Goal: Information Seeking & Learning: Understand process/instructions

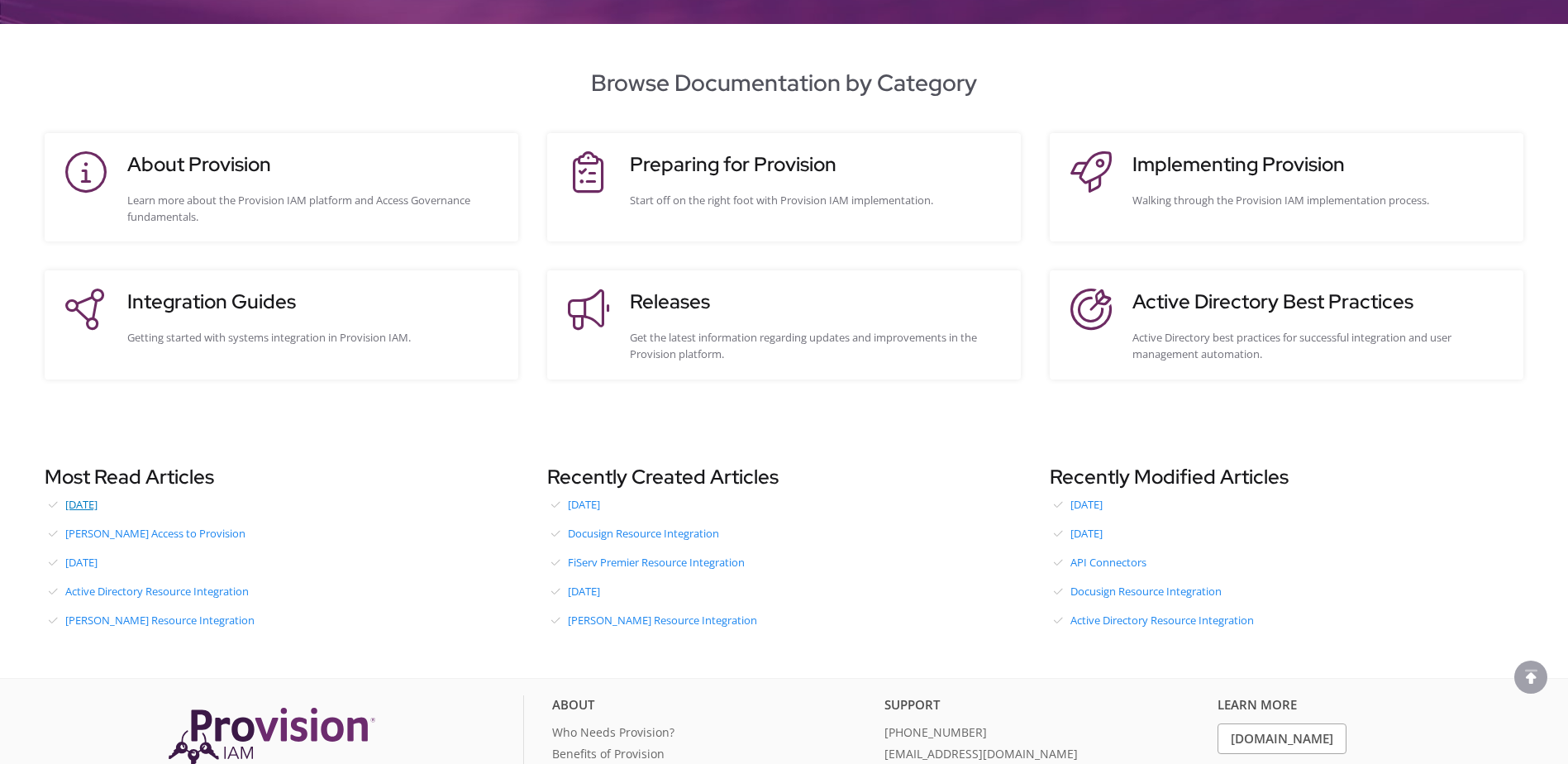
scroll to position [248, 0]
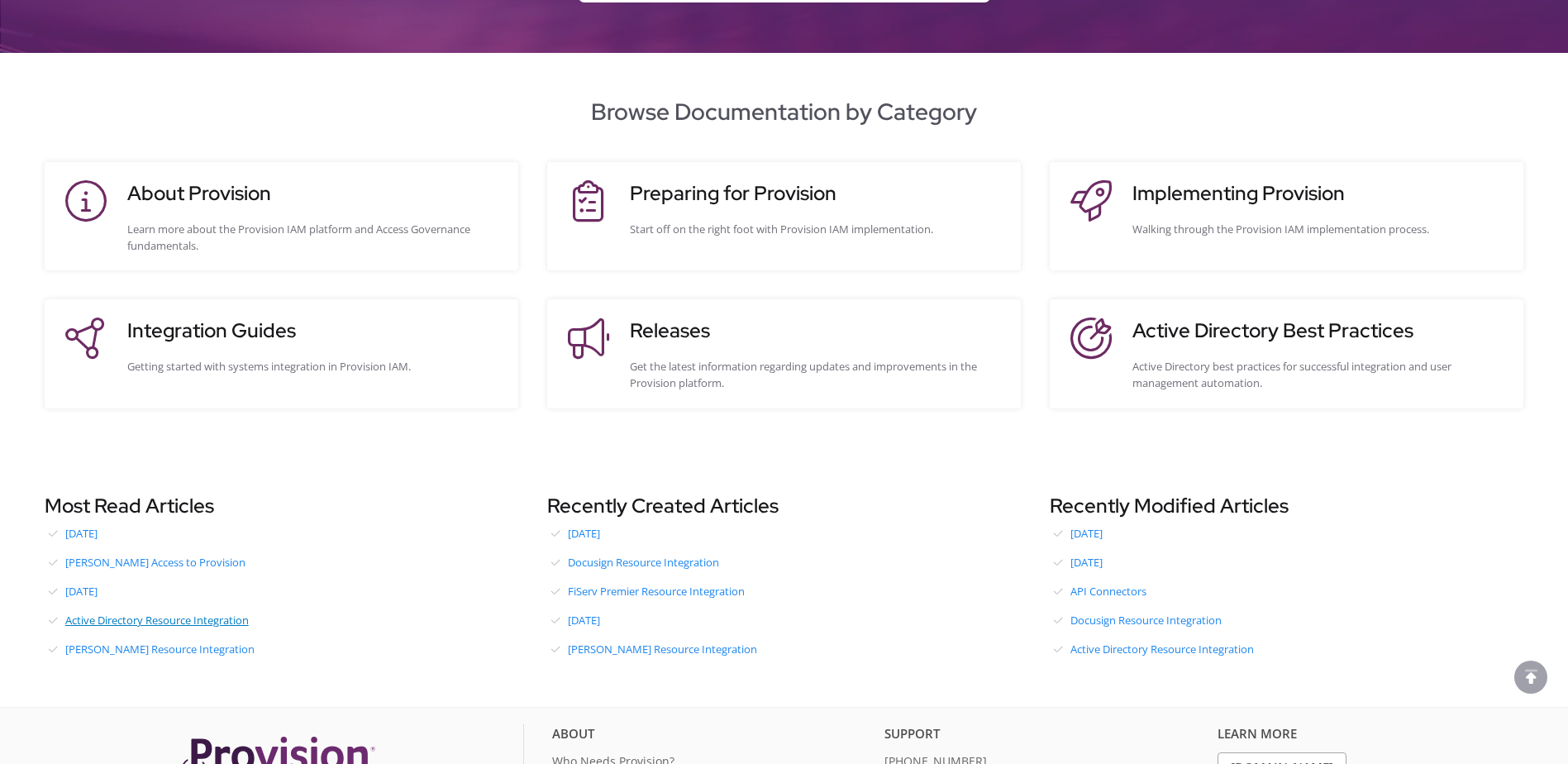
click at [220, 619] on link "Active Directory Resource Integration" at bounding box center [281, 620] width 473 height 25
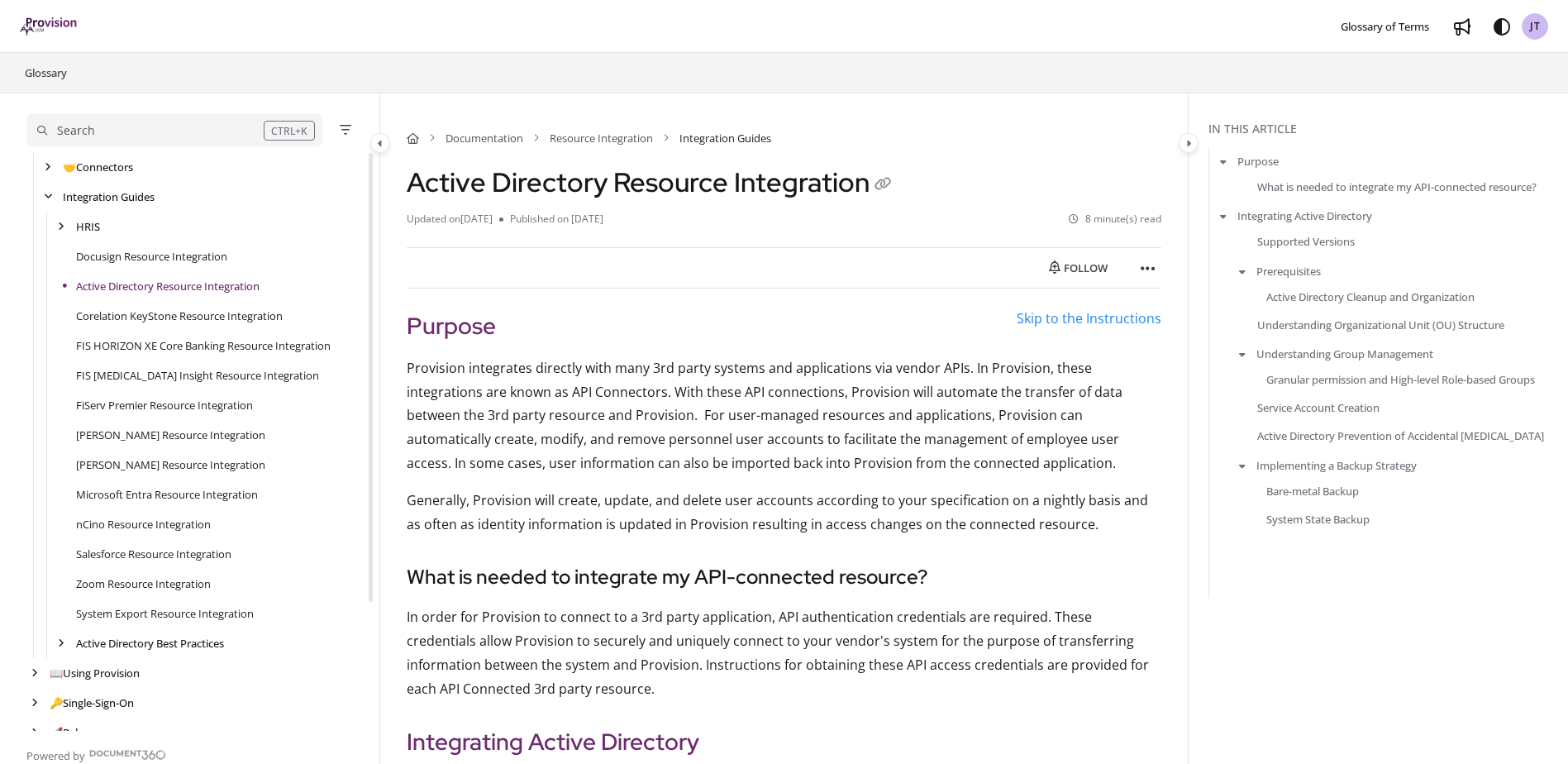
scroll to position [166, 0]
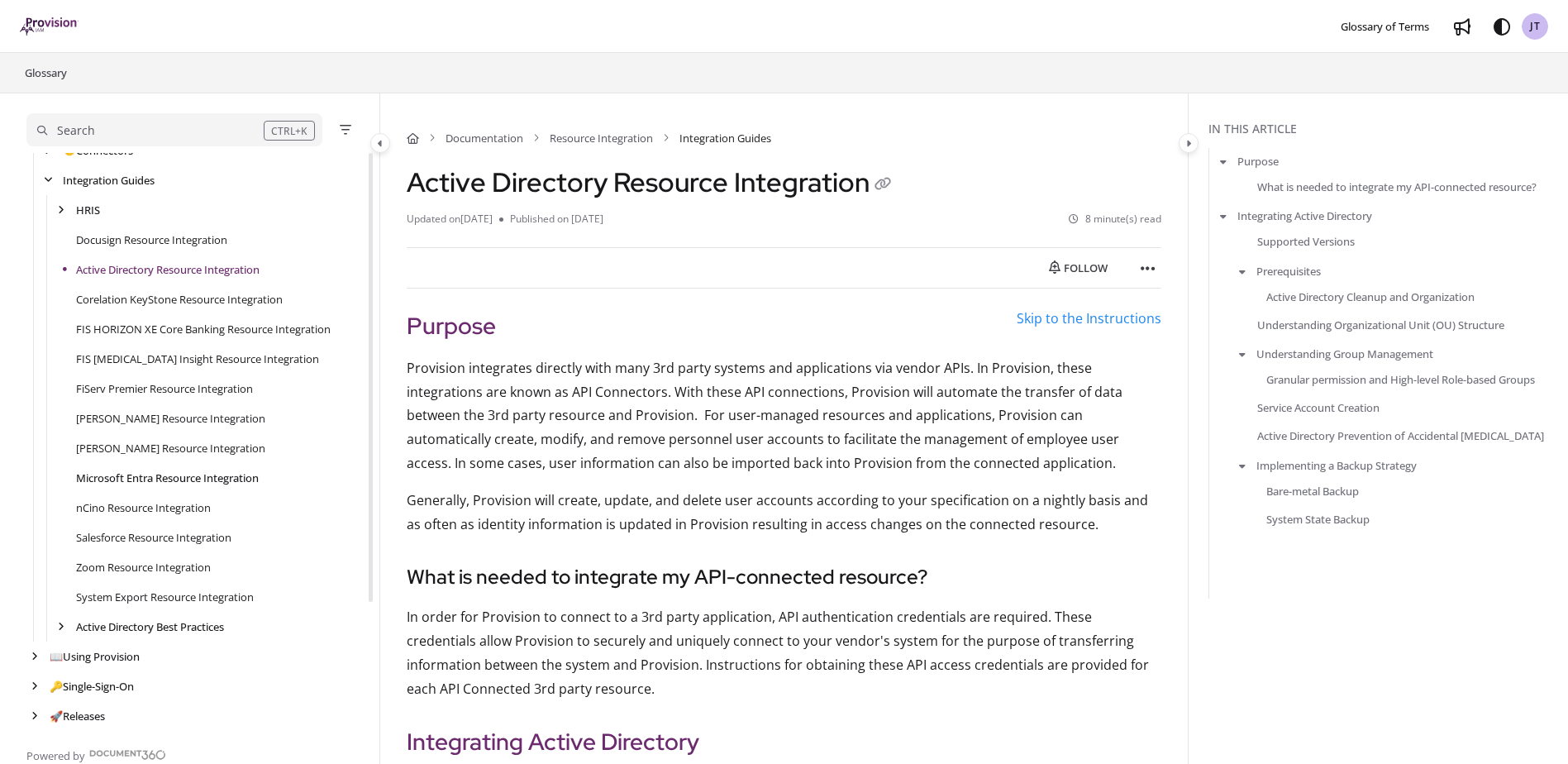
click at [226, 477] on link "Microsoft Entra Resource Integration" at bounding box center [167, 478] width 183 height 17
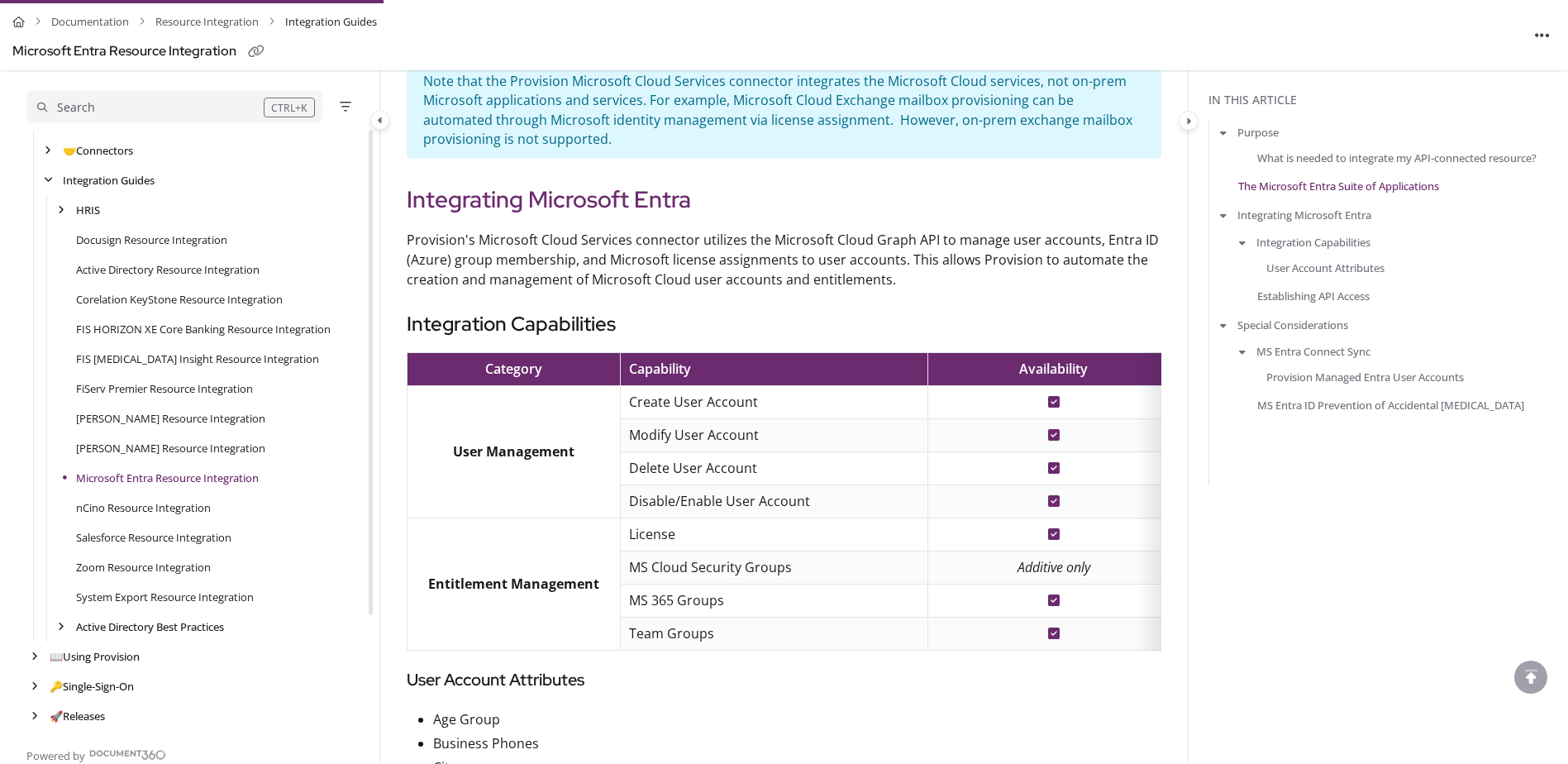
scroll to position [1241, 0]
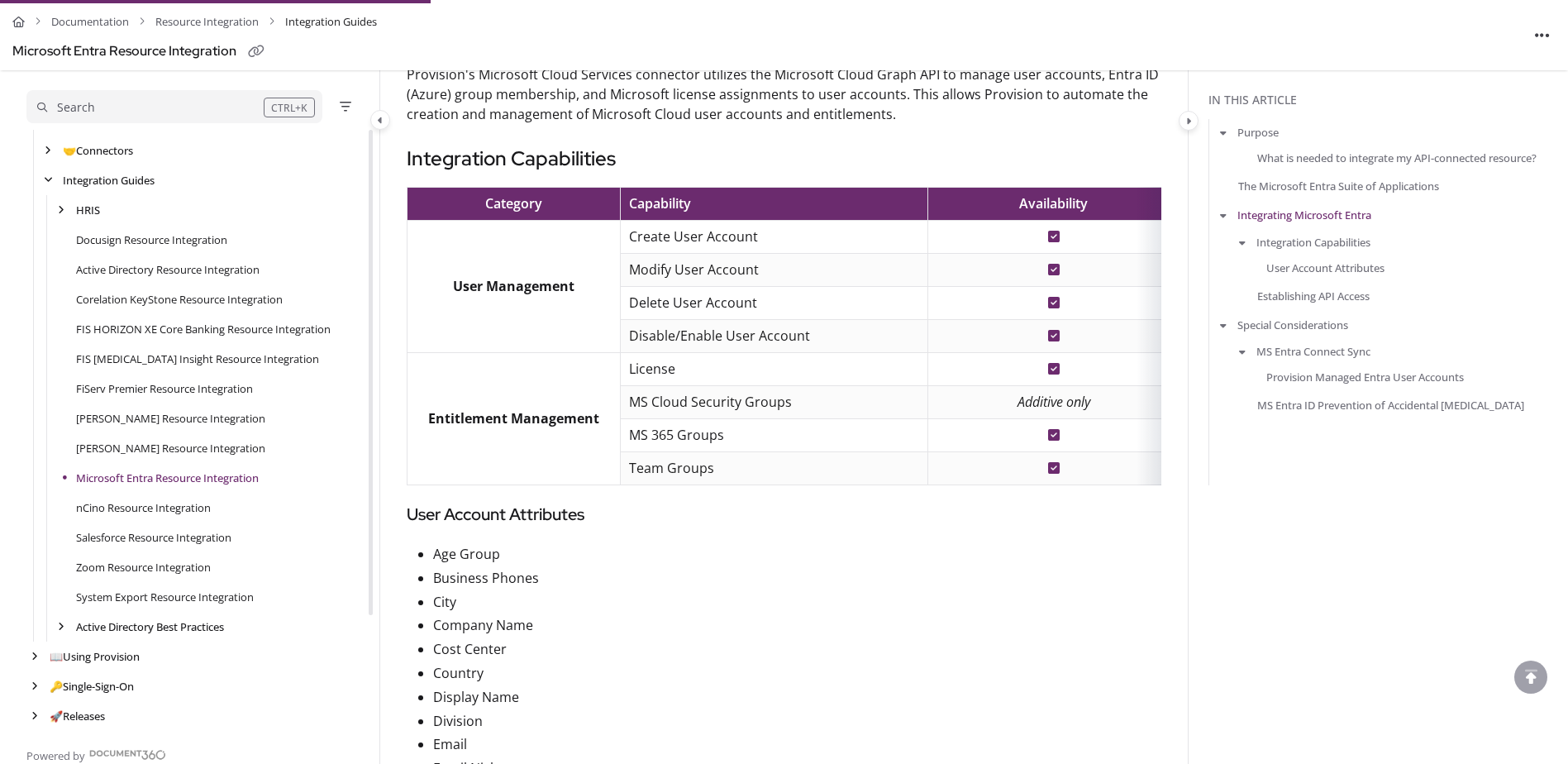
click at [879, 634] on p "company name" at bounding box center [797, 626] width 728 height 24
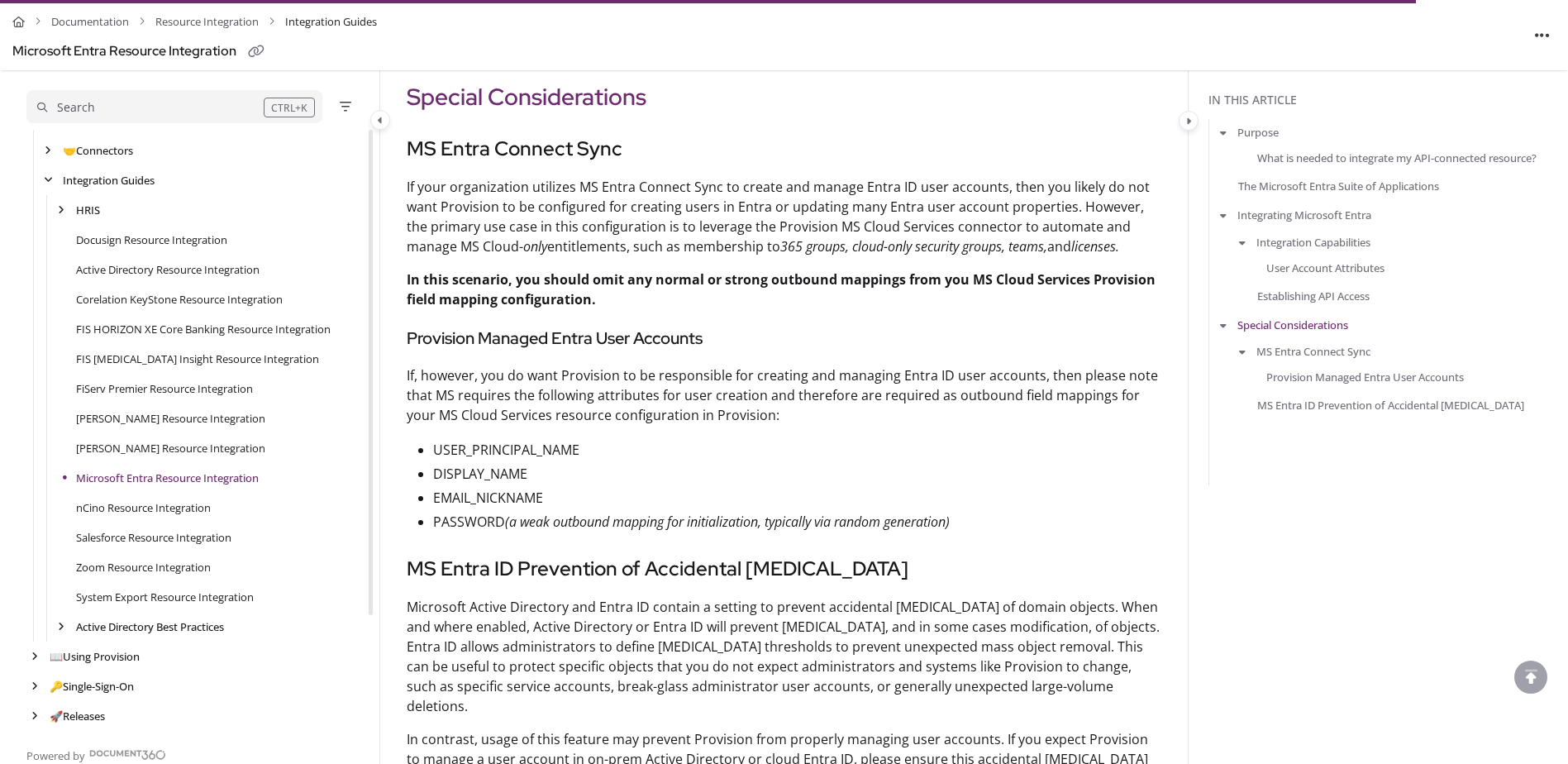
scroll to position [4052, 0]
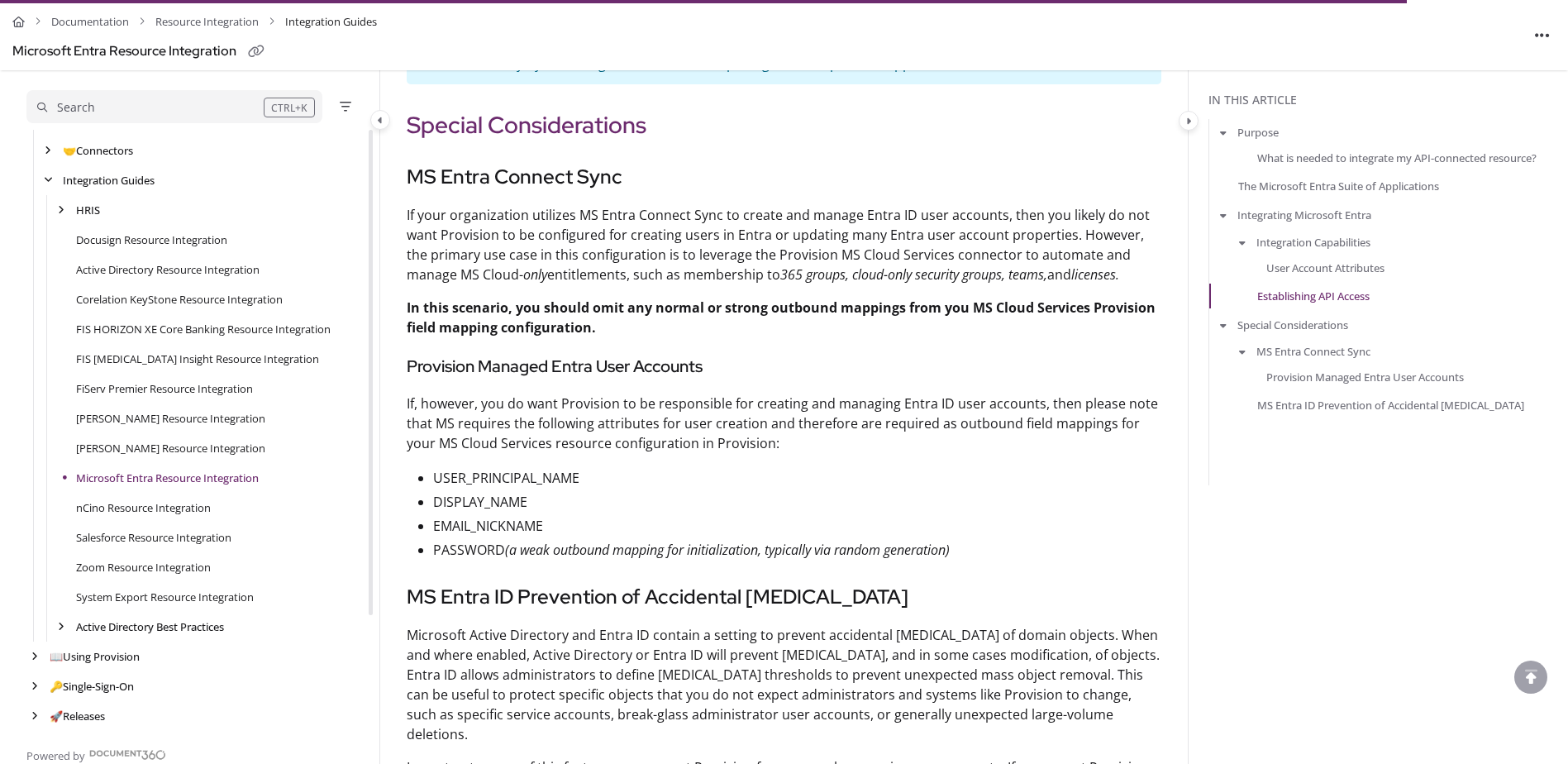
click at [870, 380] on h4 "Provision Managed Entra User Accounts" at bounding box center [784, 367] width 755 height 27
